Goal: Task Accomplishment & Management: Use online tool/utility

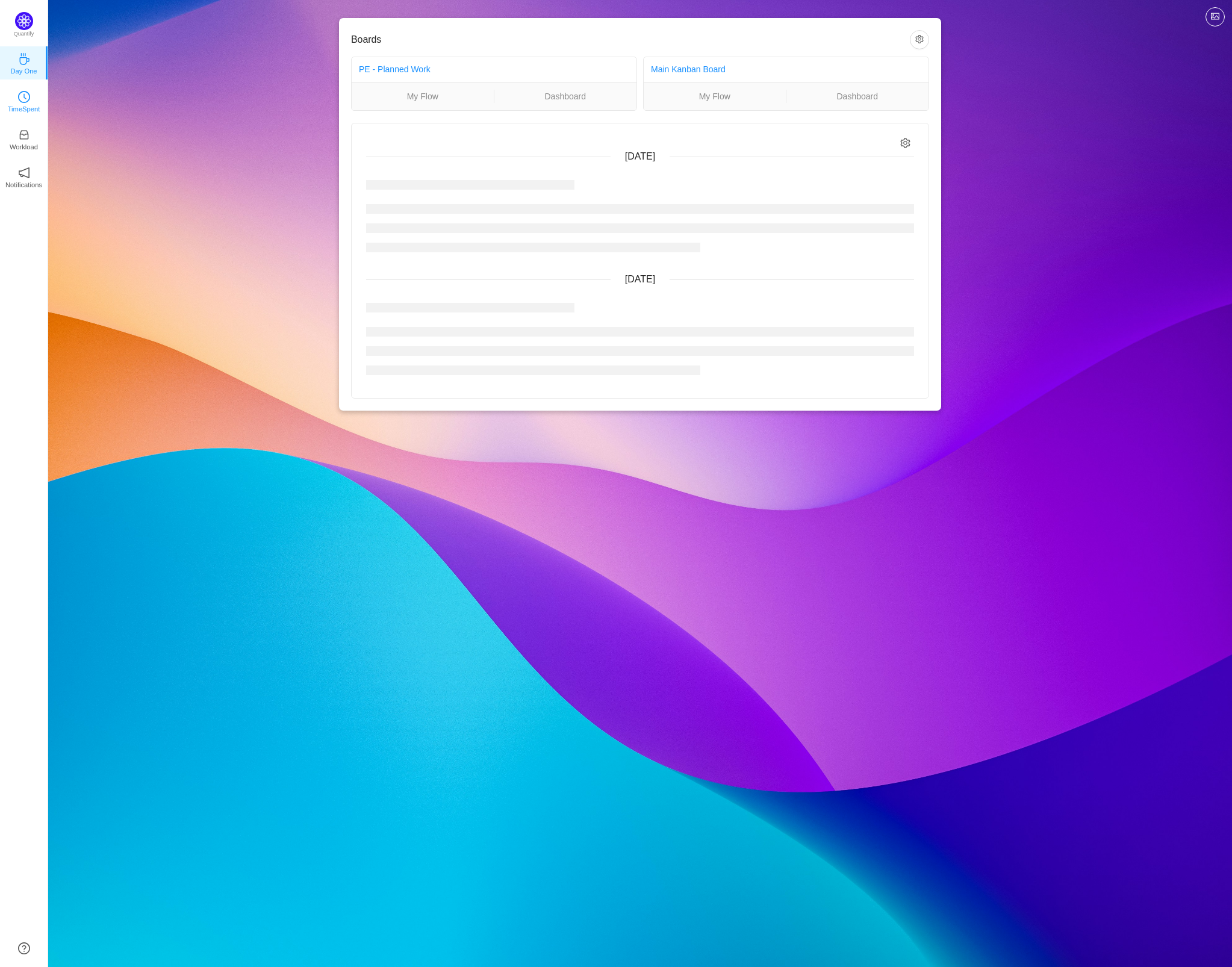
click at [24, 103] on p "TimeSpent" at bounding box center [24, 109] width 33 height 11
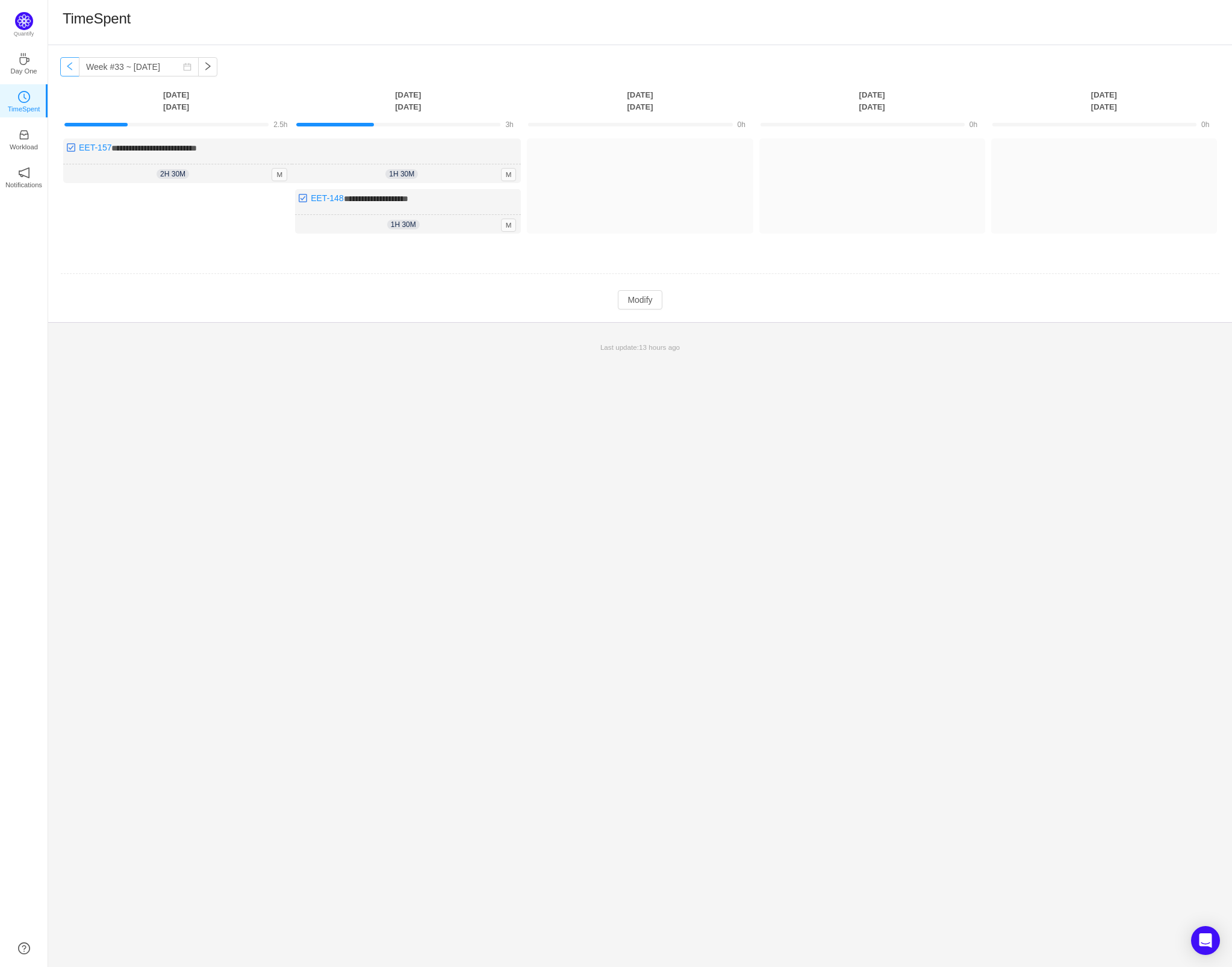
click at [72, 60] on button "button" at bounding box center [70, 67] width 20 height 20
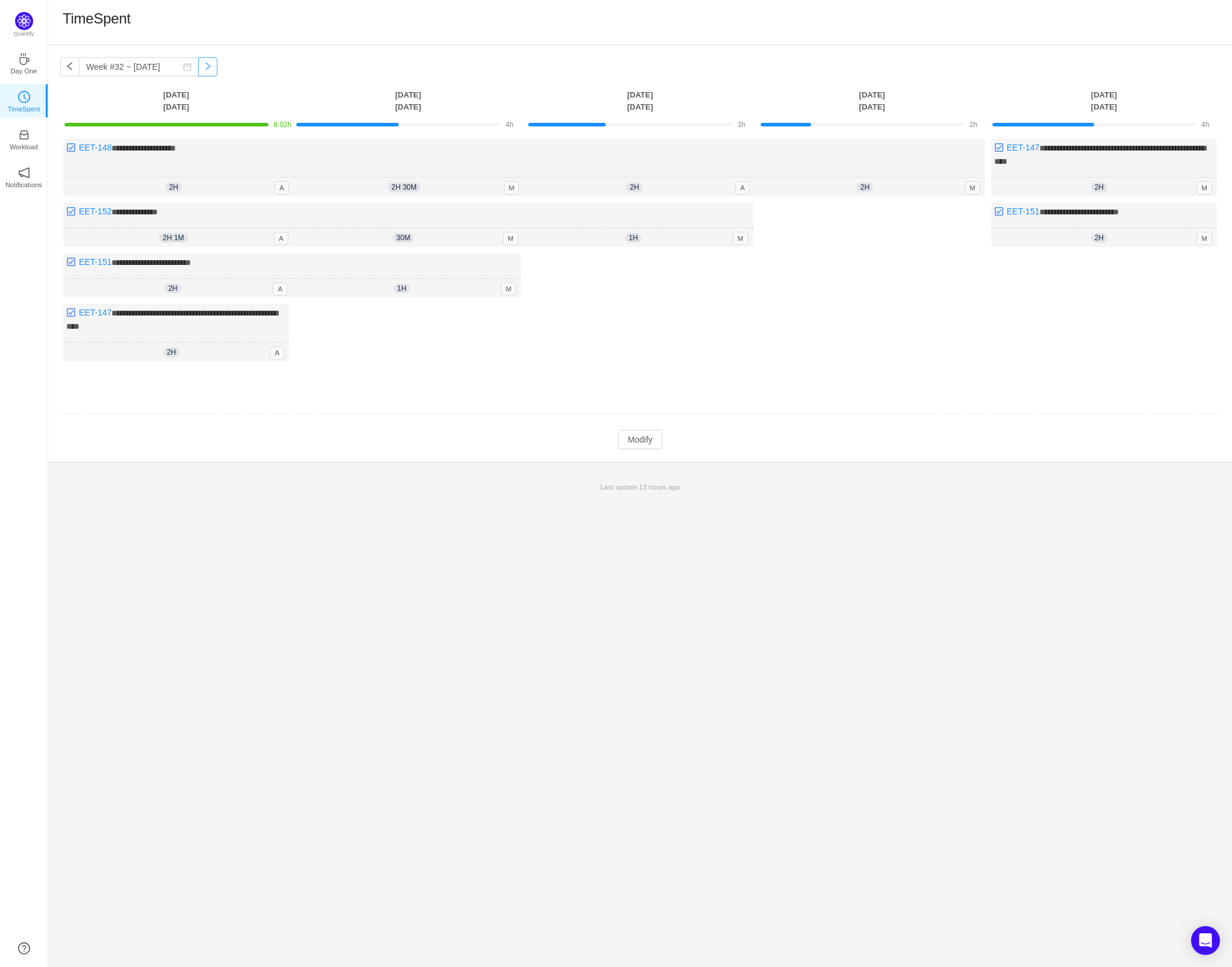
click at [213, 67] on button "button" at bounding box center [208, 67] width 20 height 20
type input "Week #33 ~ [DATE]"
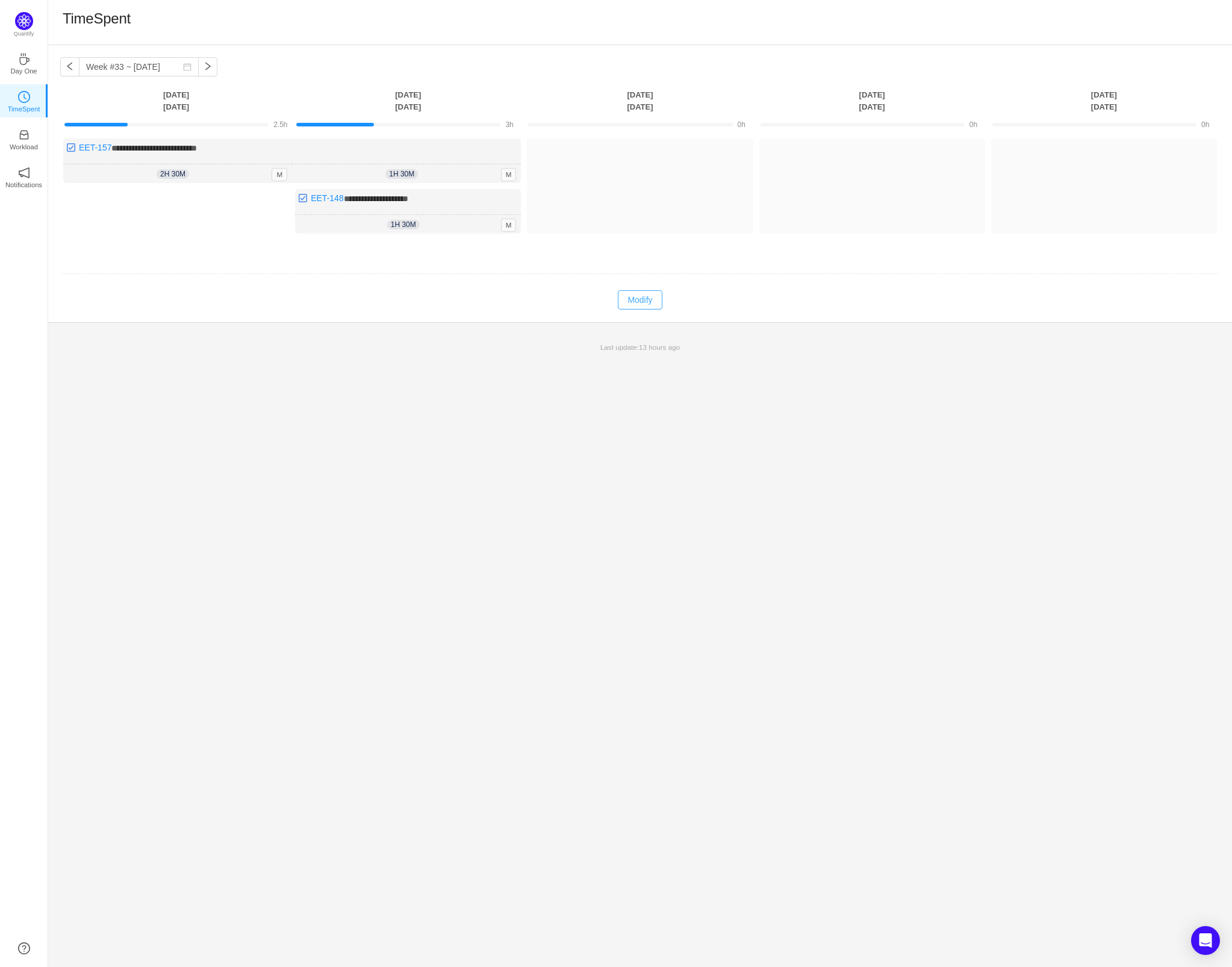
click at [651, 301] on button "Modify" at bounding box center [640, 300] width 44 height 20
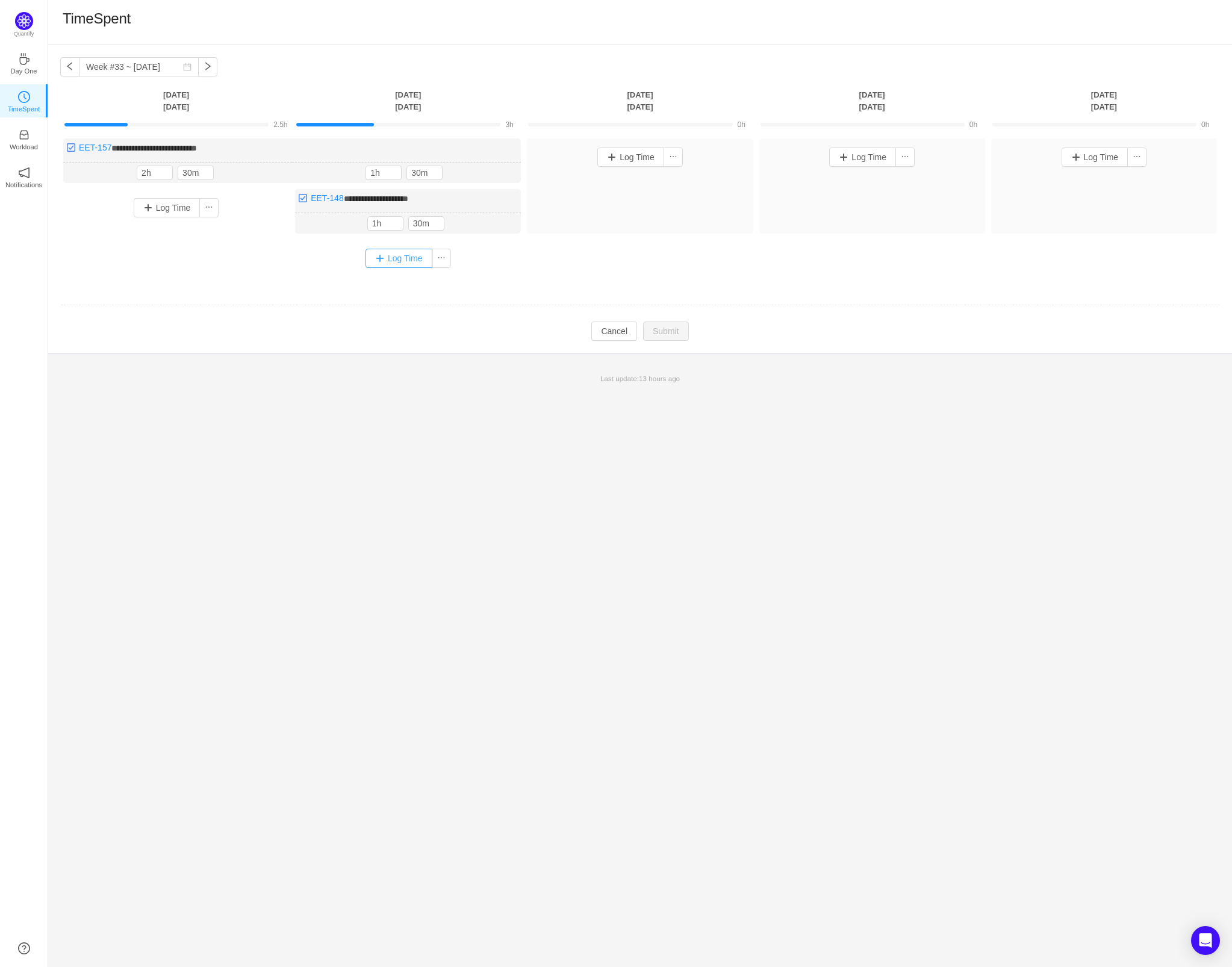
click at [396, 259] on button "Log Time" at bounding box center [399, 258] width 67 height 20
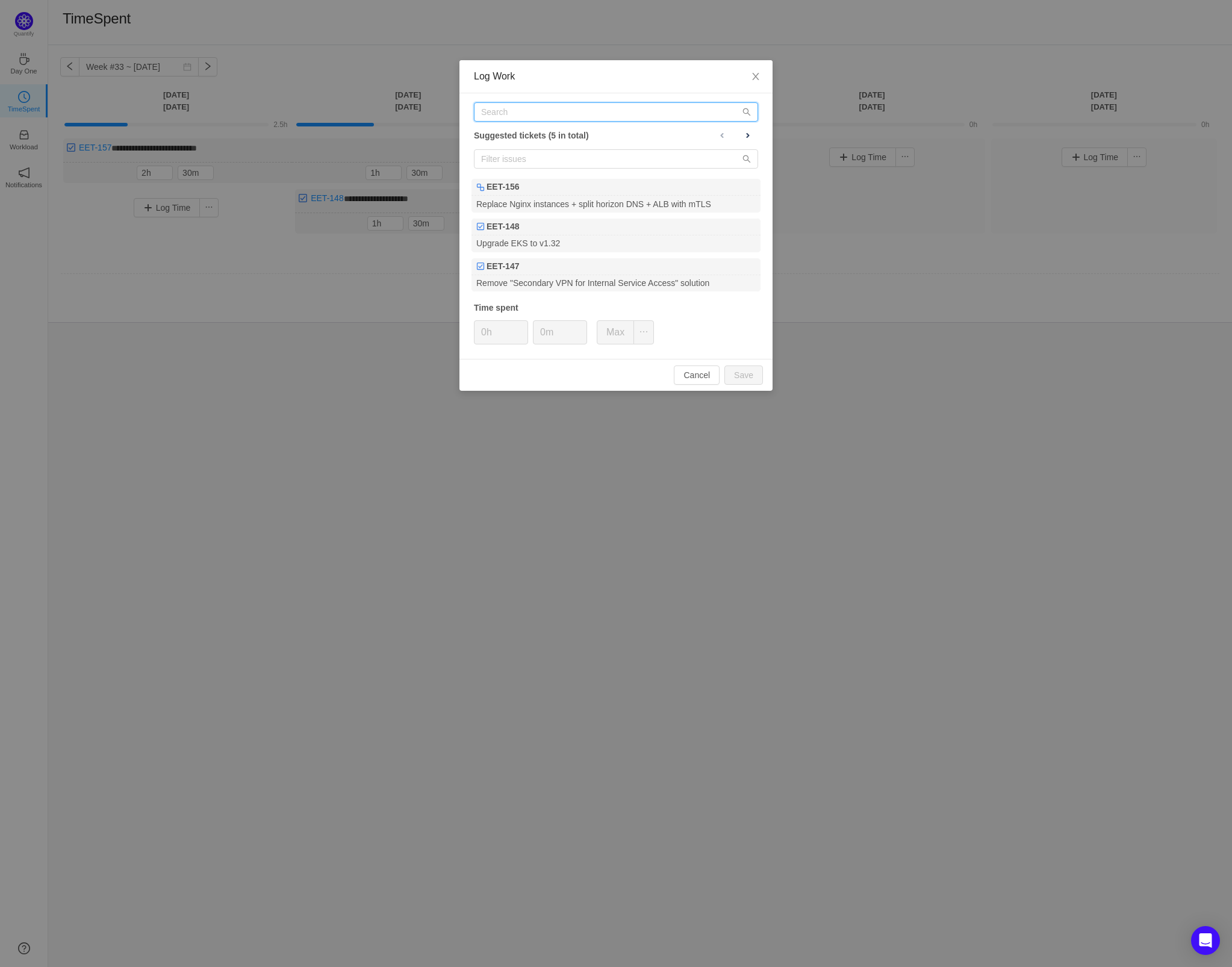
click at [521, 109] on input "text" at bounding box center [616, 112] width 284 height 20
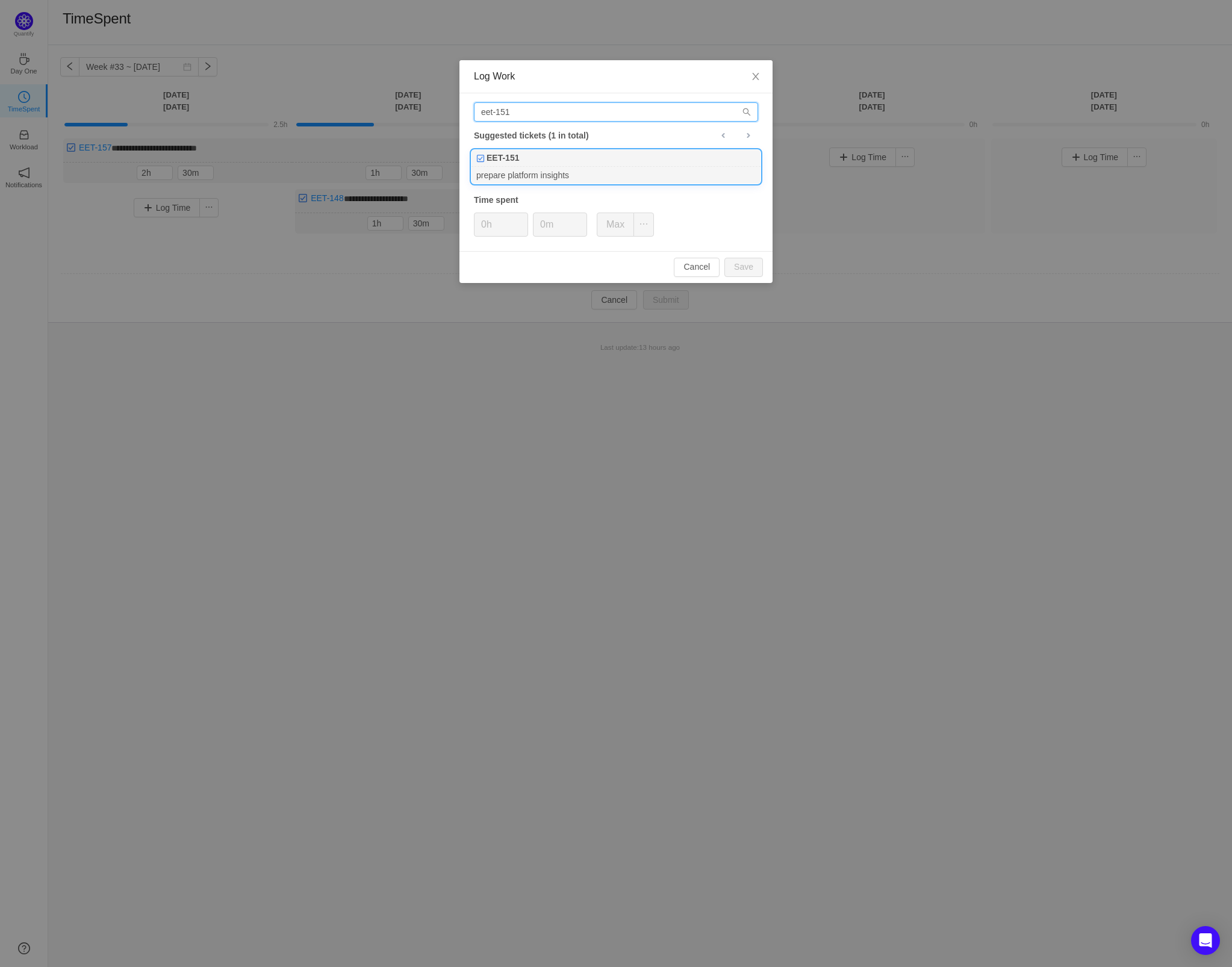
type input "eet-151"
click at [529, 171] on div "prepare platform insights" at bounding box center [616, 175] width 289 height 16
click at [750, 265] on button "Save" at bounding box center [743, 267] width 38 height 20
type input "0h"
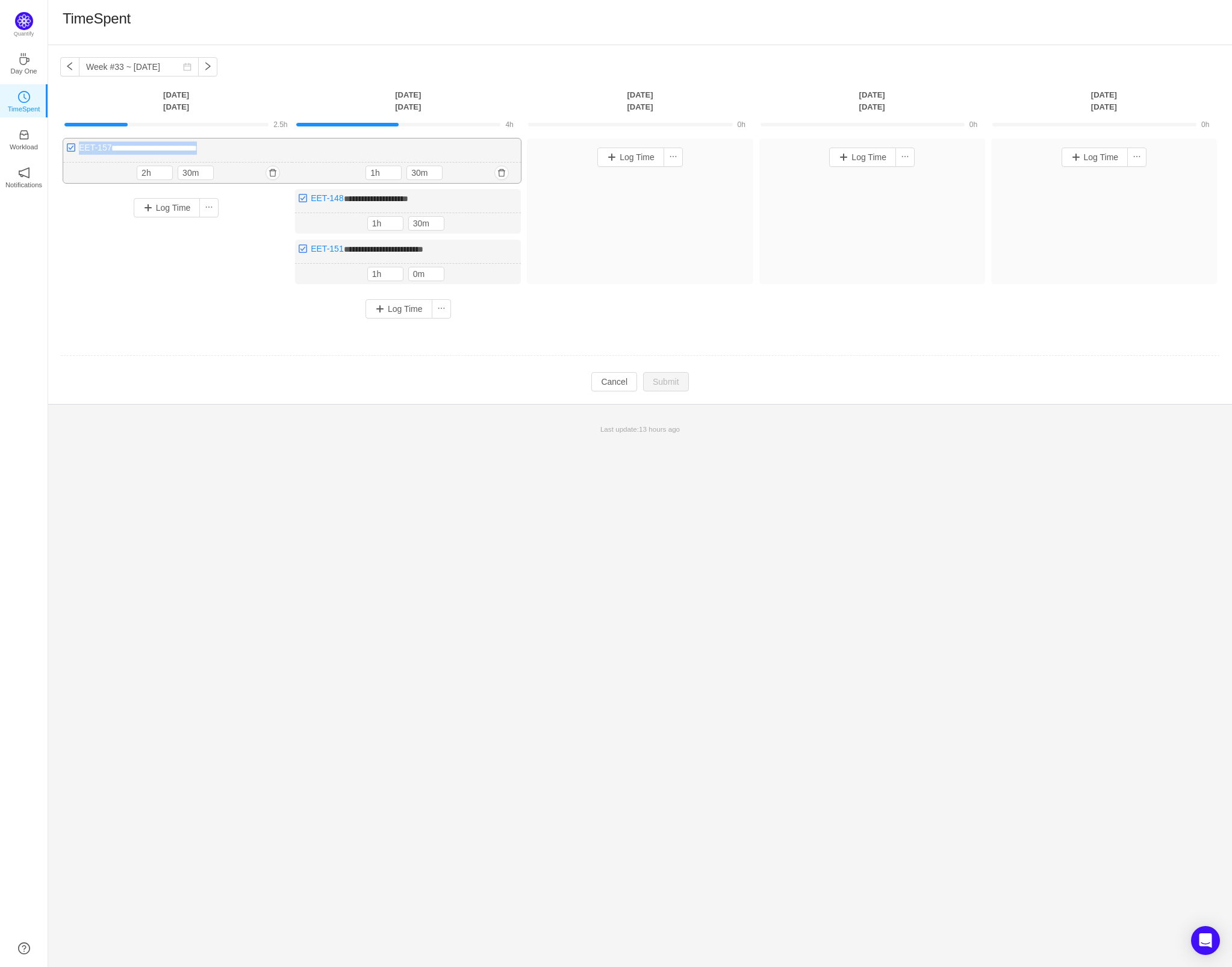
drag, startPoint x: 226, startPoint y: 147, endPoint x: 77, endPoint y: 148, distance: 149.0
click at [77, 148] on div "**********" at bounding box center [292, 161] width 457 height 45
drag, startPoint x: 432, startPoint y: 200, endPoint x: 306, endPoint y: 199, distance: 126.0
click at [306, 199] on div "**********" at bounding box center [408, 211] width 226 height 45
drag, startPoint x: 444, startPoint y: 247, endPoint x: 312, endPoint y: 243, distance: 132.1
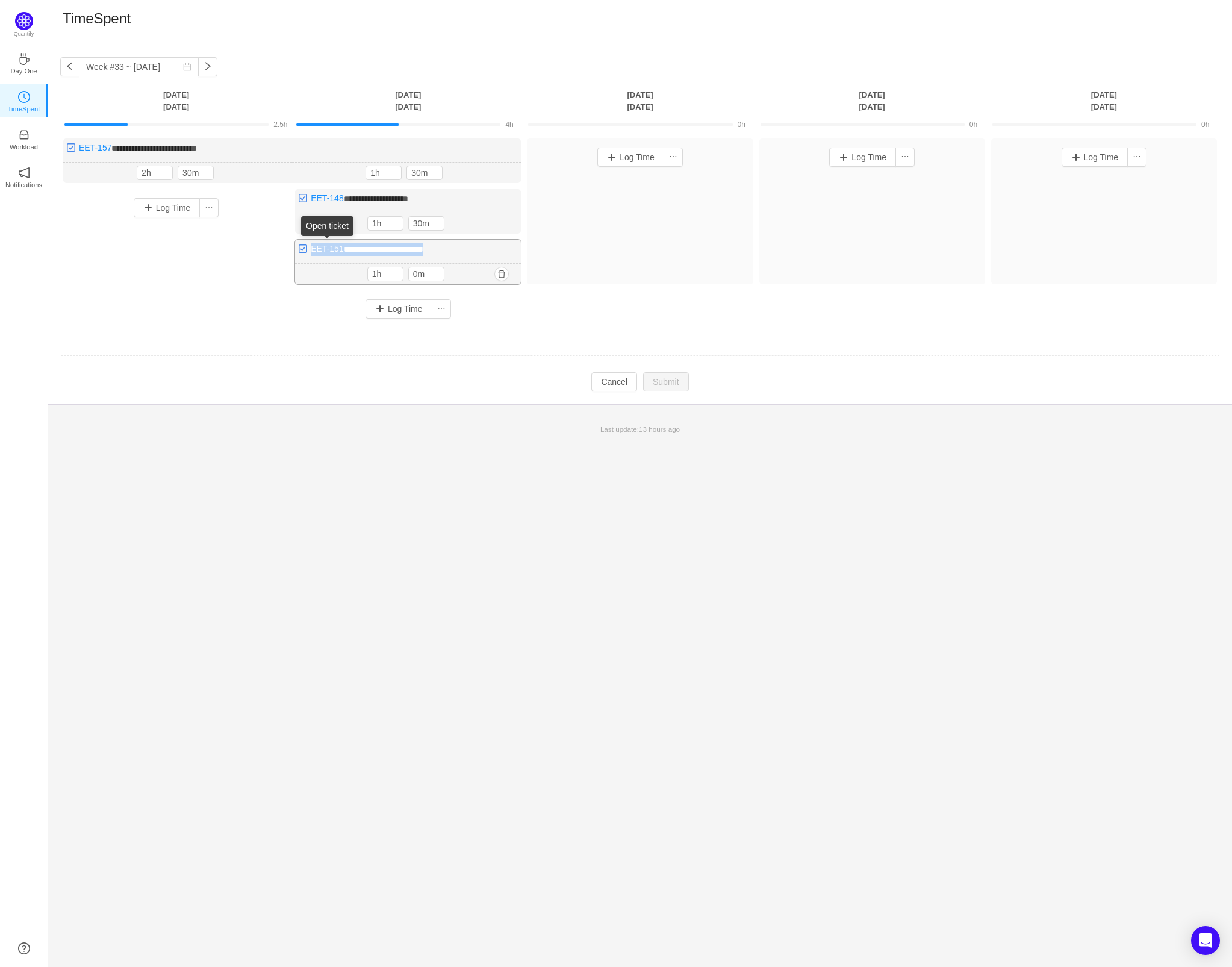
click at [312, 243] on div "**********" at bounding box center [408, 262] width 226 height 45
